Goal: Information Seeking & Learning: Learn about a topic

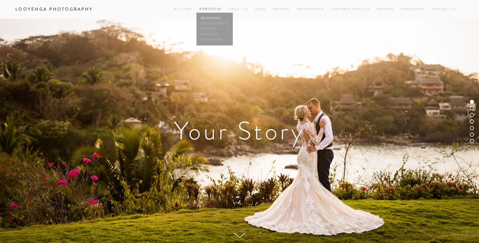
click at [211, 19] on link "Weddings" at bounding box center [215, 18] width 30 height 5
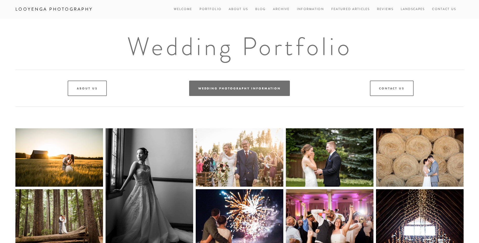
click at [246, 90] on link "Wedding Photography Information" at bounding box center [239, 88] width 101 height 15
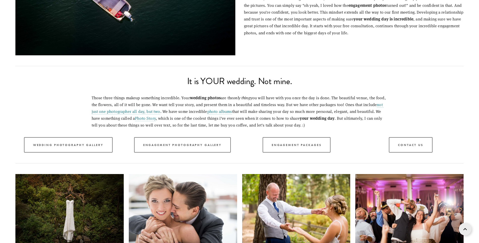
scroll to position [708, 0]
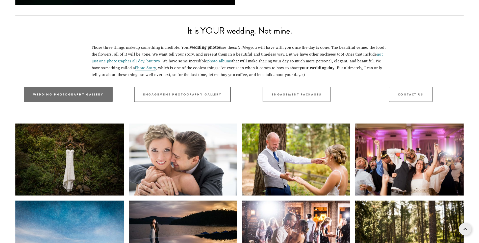
click at [79, 92] on link "Wedding Photography Gallery" at bounding box center [68, 94] width 89 height 15
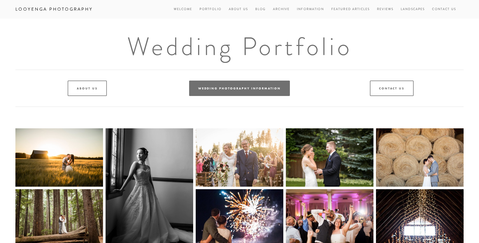
click at [257, 85] on link "Wedding Photography Information" at bounding box center [239, 88] width 101 height 15
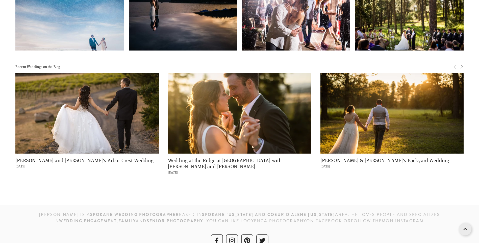
scroll to position [804, 0]
